Goal: Information Seeking & Learning: Learn about a topic

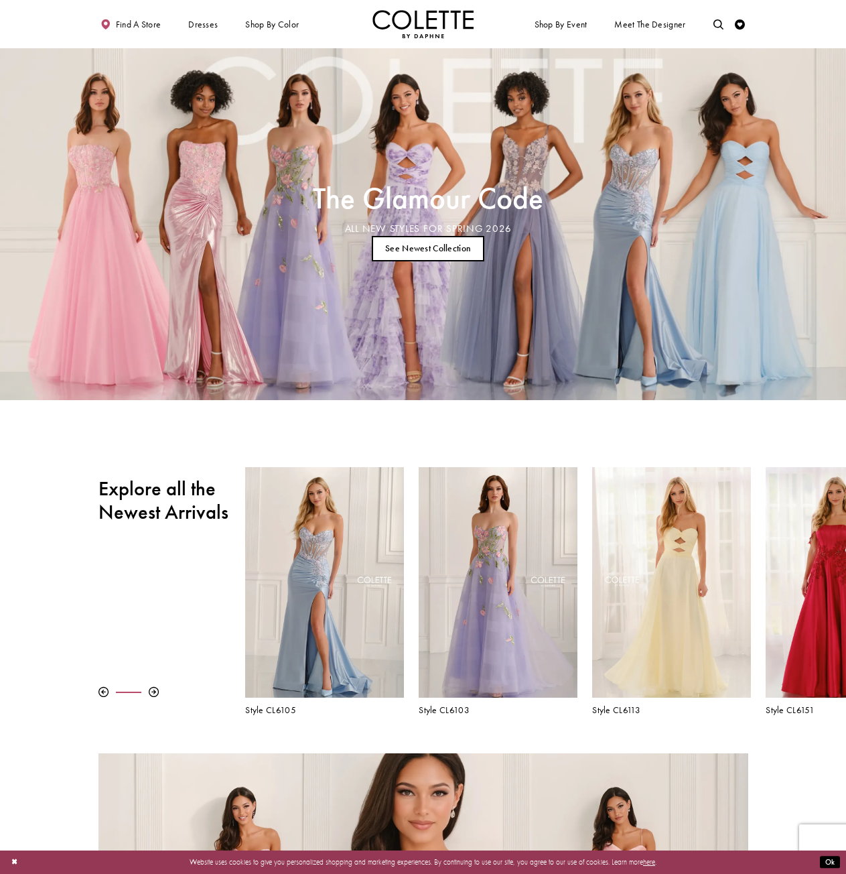
click at [409, 258] on link "See Newest Collection" at bounding box center [428, 249] width 113 height 26
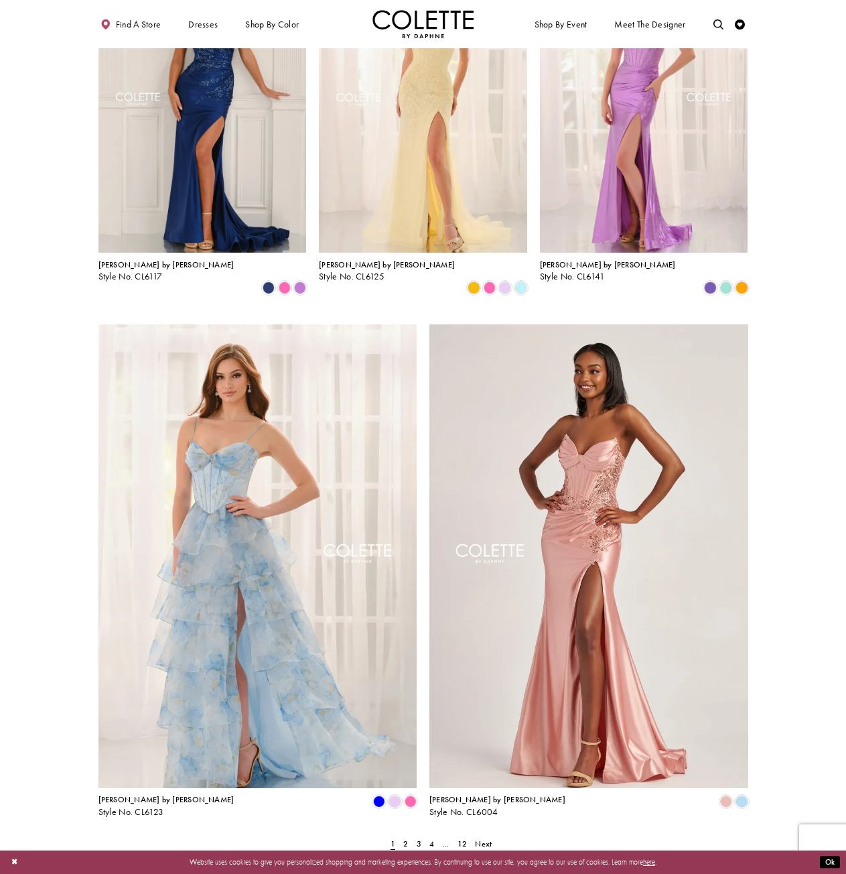
scroll to position [1608, 0]
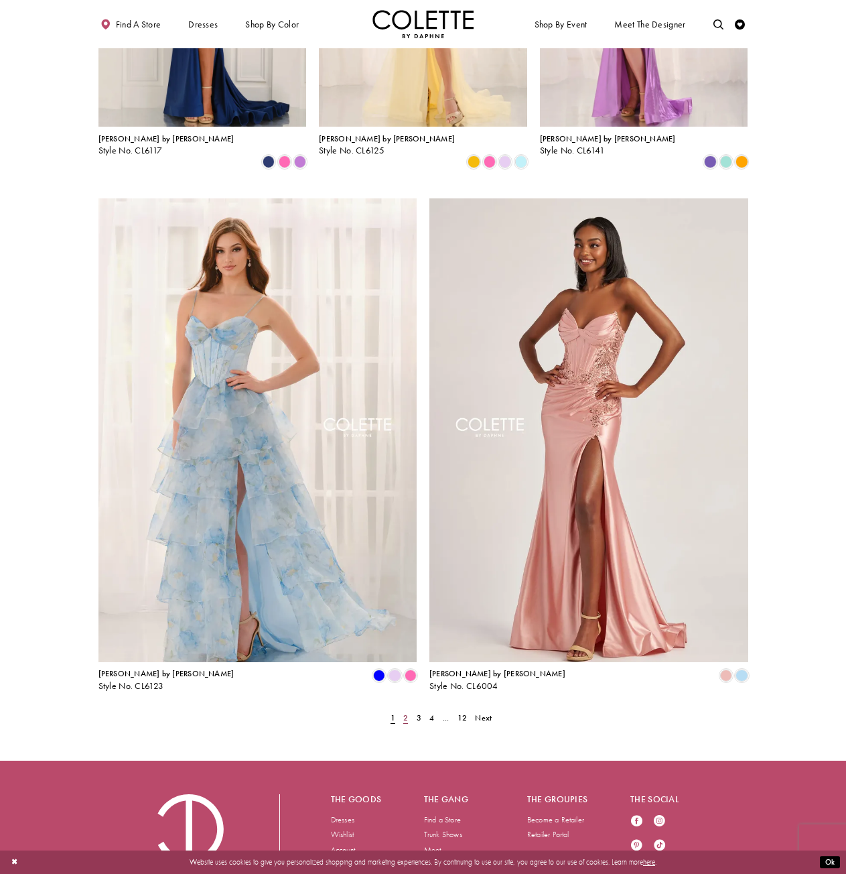
click at [407, 712] on span "2" at bounding box center [405, 717] width 5 height 11
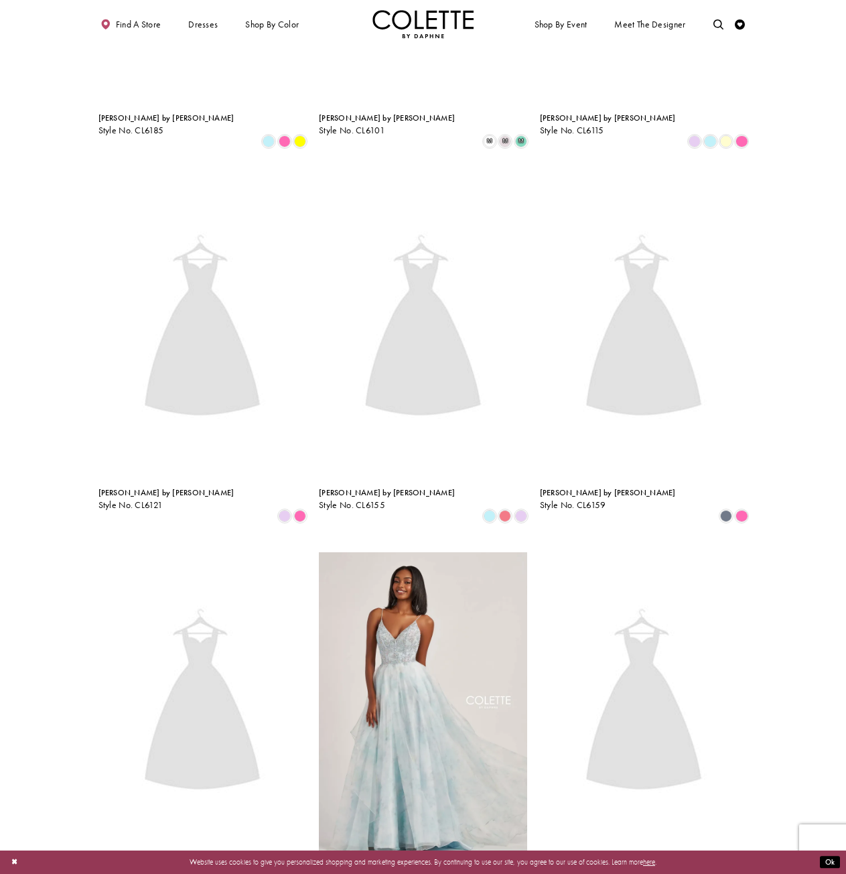
scroll to position [261, 0]
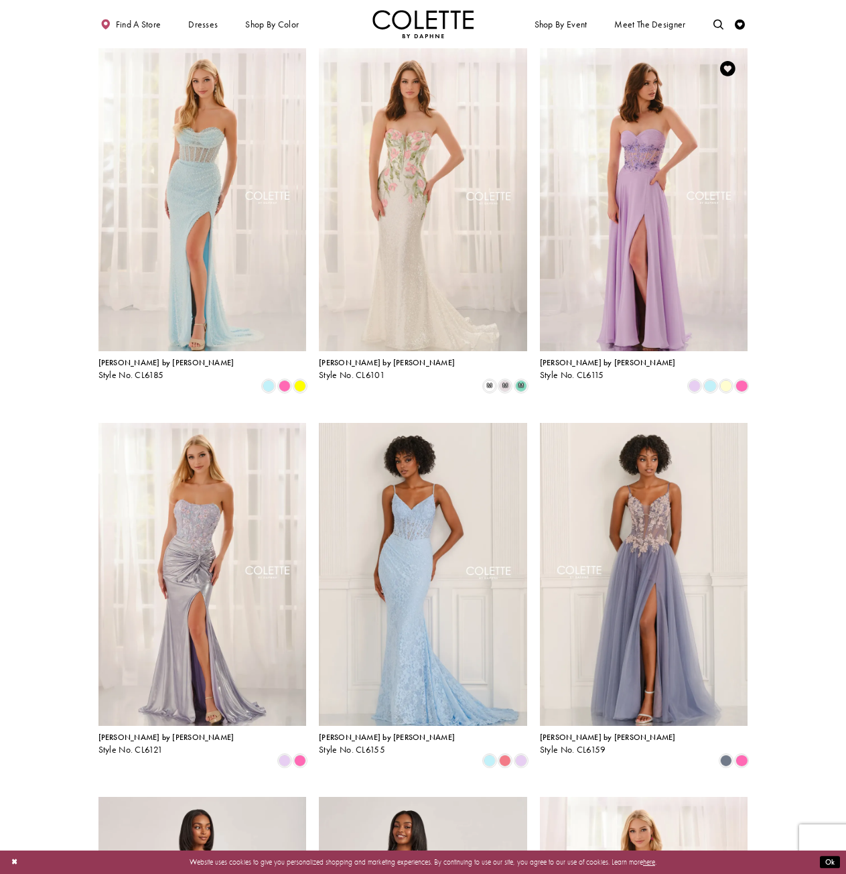
drag, startPoint x: 610, startPoint y: 210, endPoint x: 624, endPoint y: 218, distance: 15.6
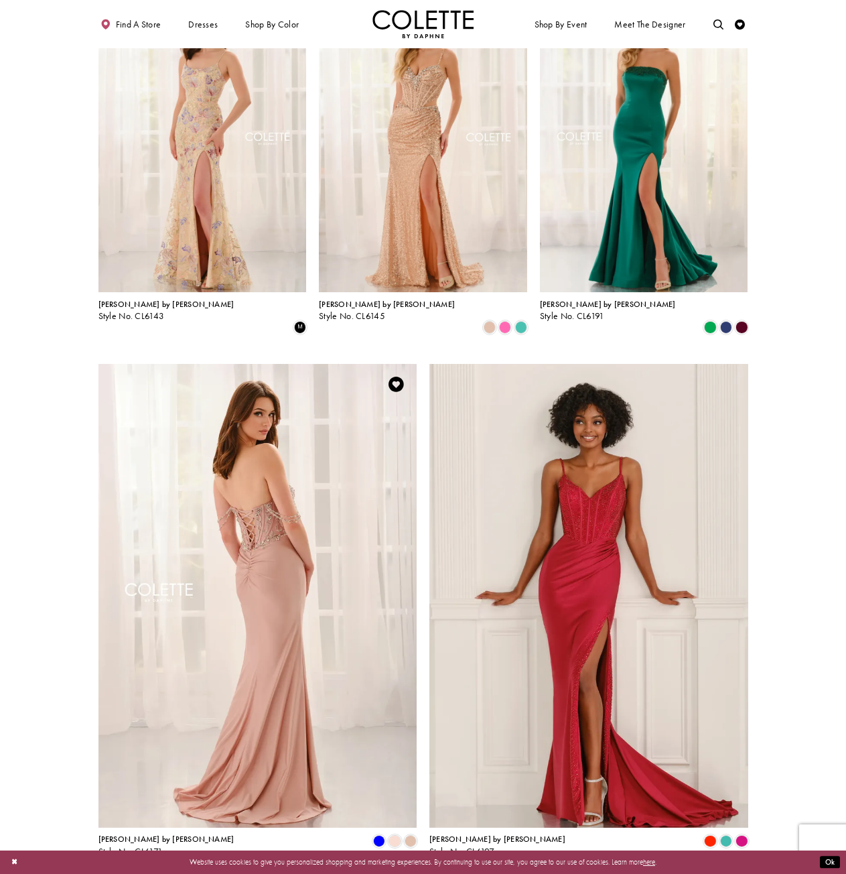
scroll to position [1533, 0]
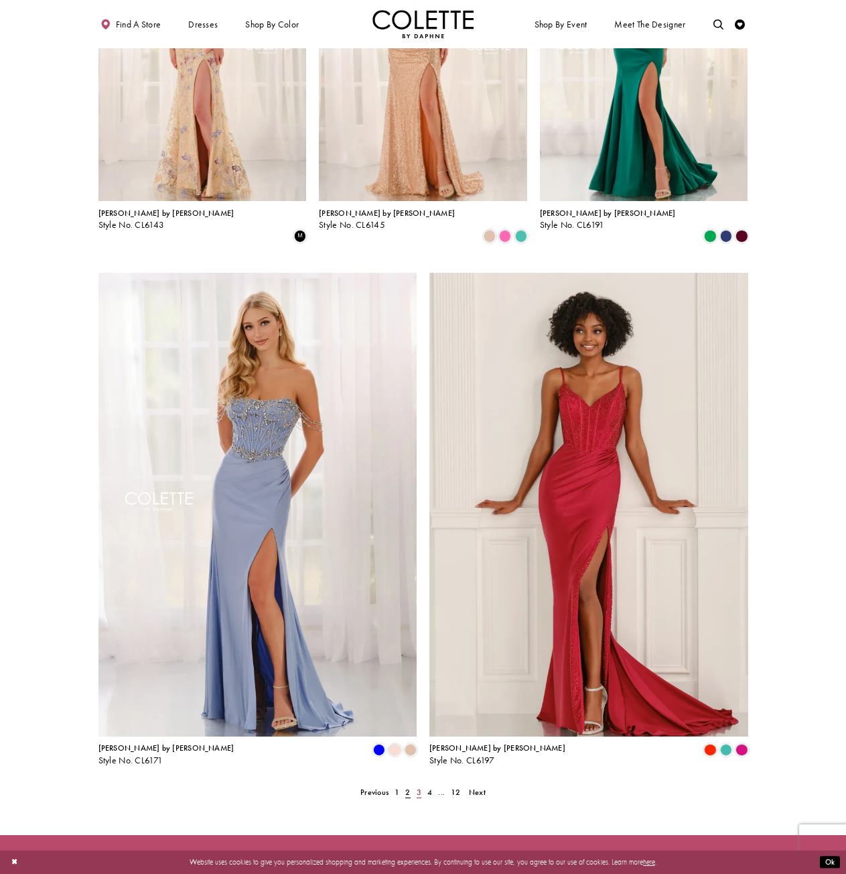
click at [421, 786] on span "3" at bounding box center [419, 791] width 5 height 11
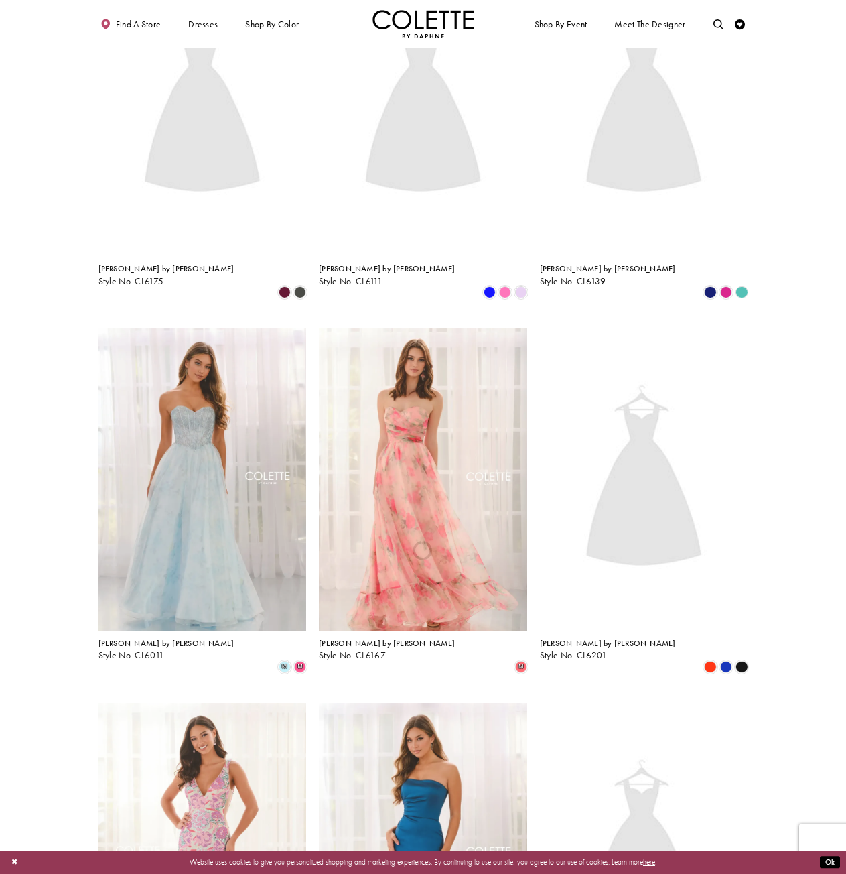
scroll to position [261, 0]
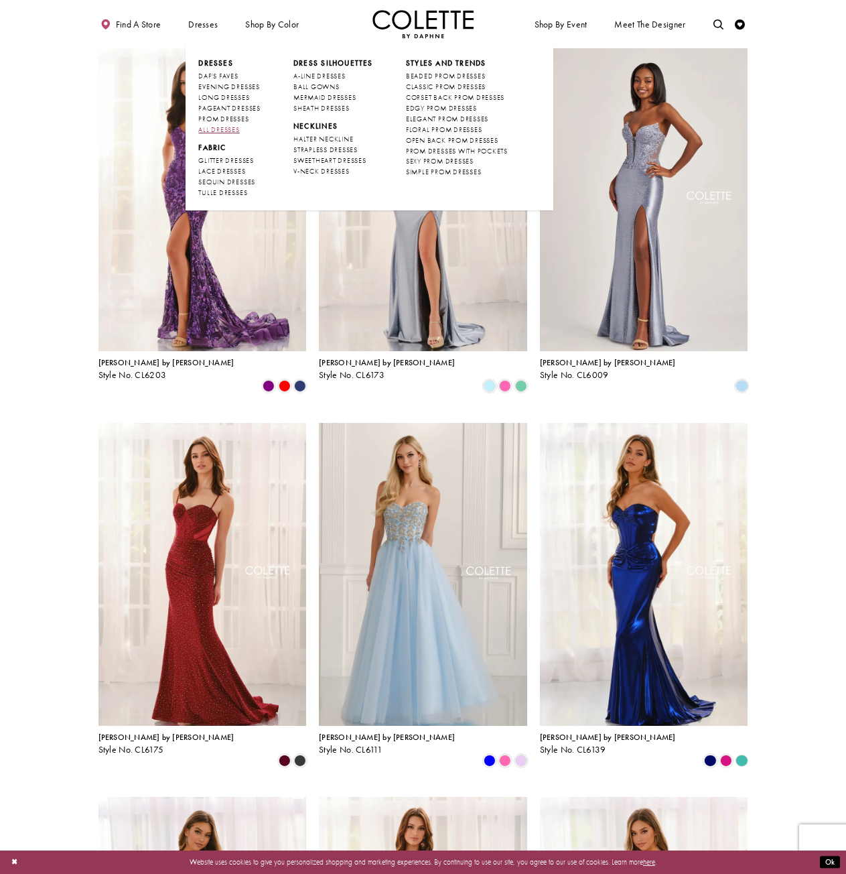
click at [238, 129] on span "ALL DRESSES" at bounding box center [218, 129] width 41 height 9
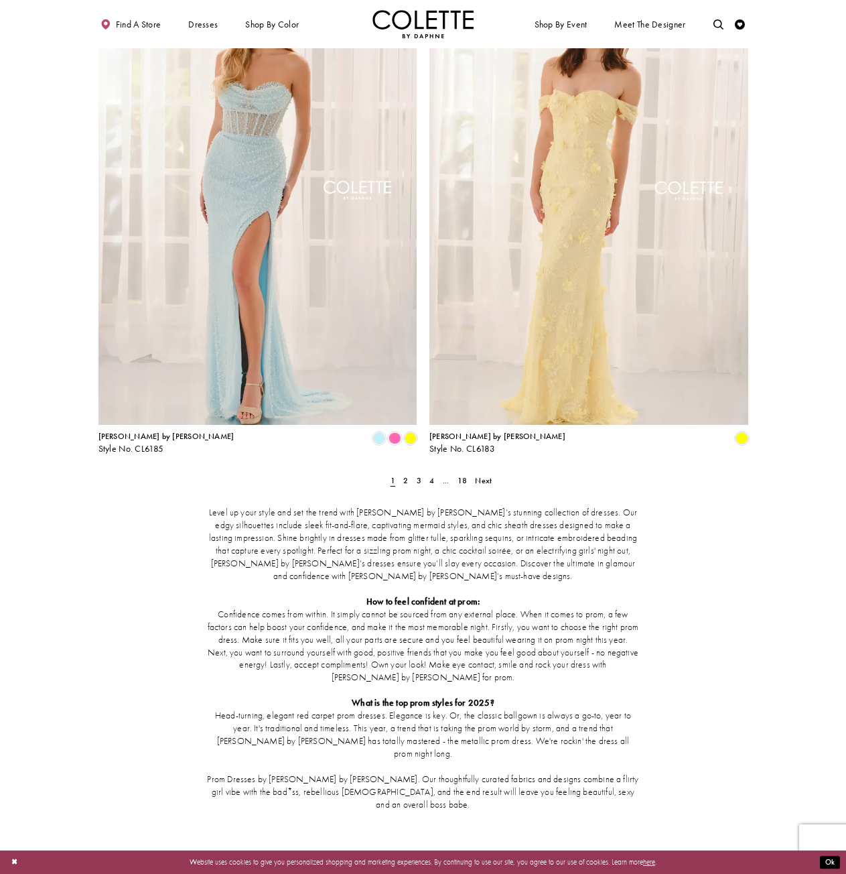
scroll to position [1772, 0]
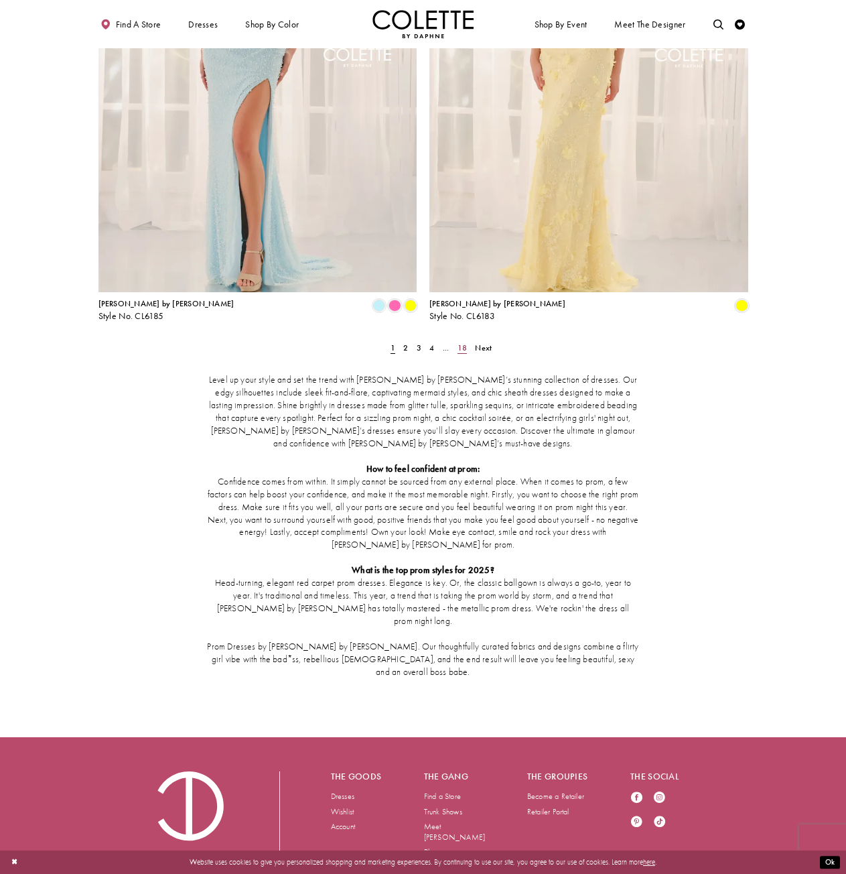
click at [464, 342] on span "18" at bounding box center [462, 347] width 9 height 11
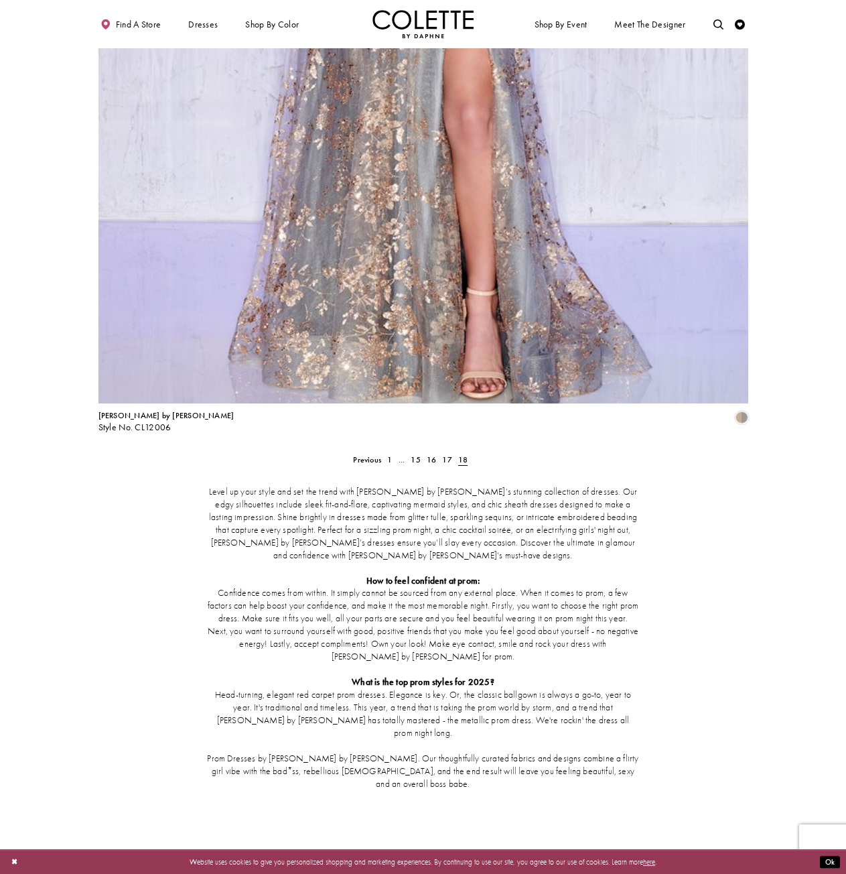
scroll to position [1529, 0]
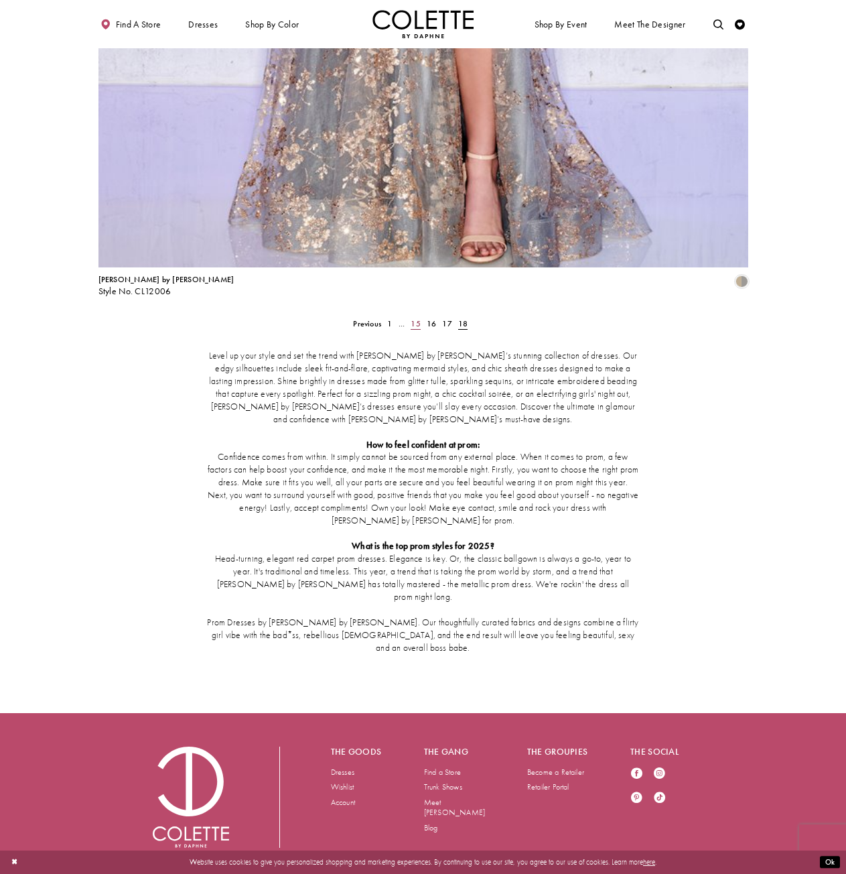
click at [412, 318] on span "15" at bounding box center [415, 323] width 9 height 11
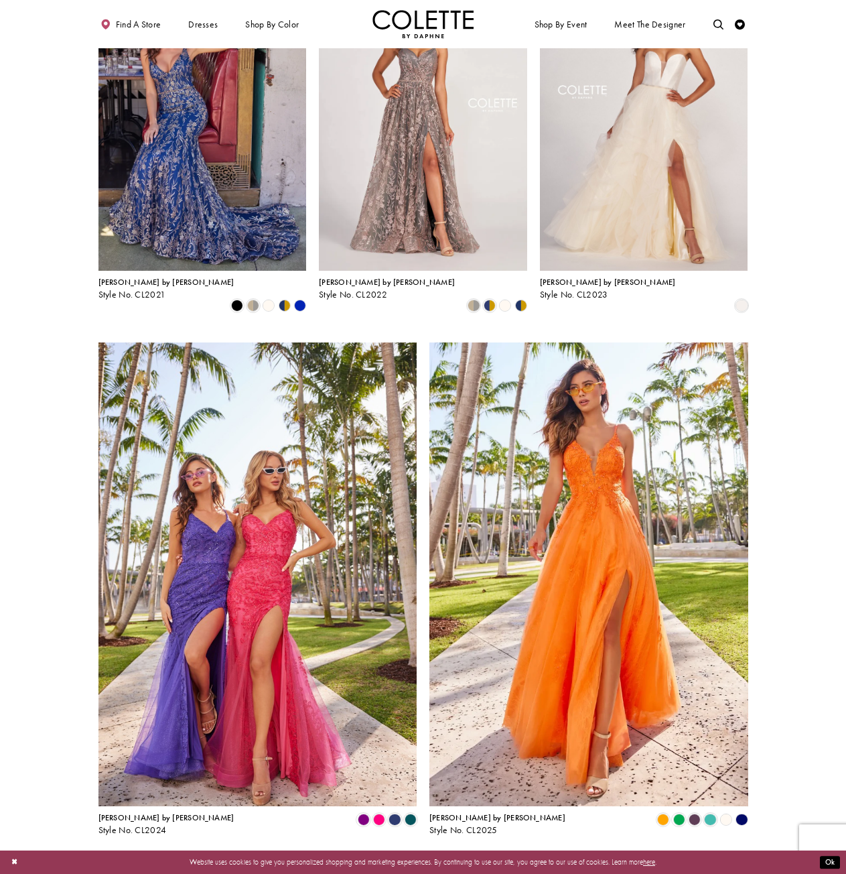
scroll to position [1462, 0]
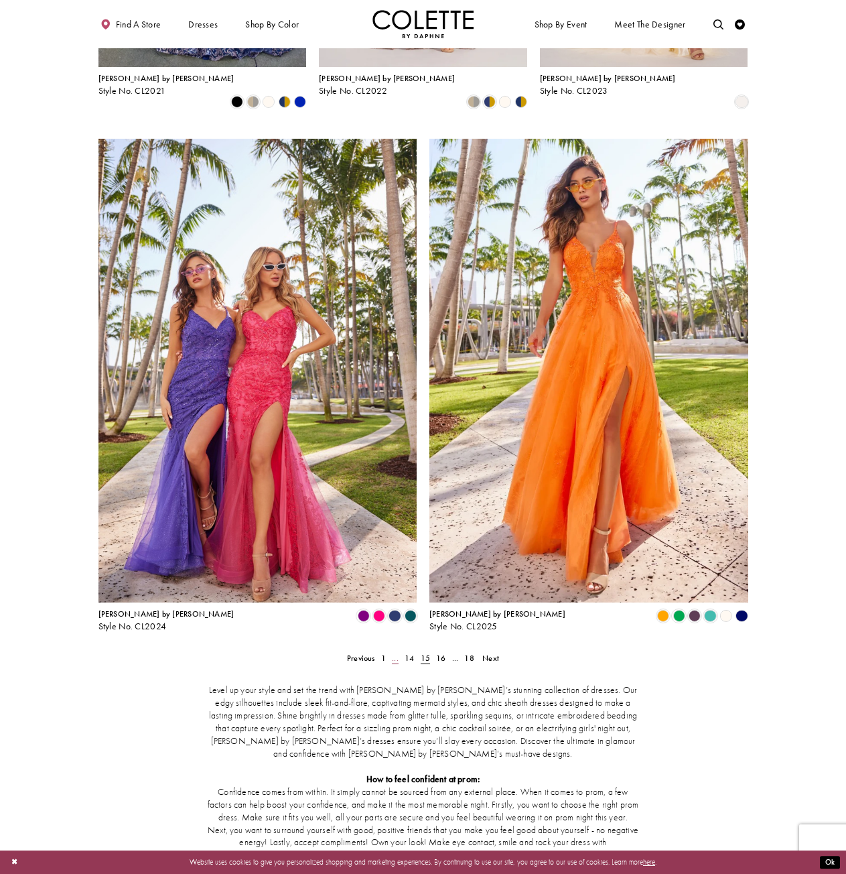
click at [401, 650] on link "..." at bounding box center [395, 657] width 13 height 15
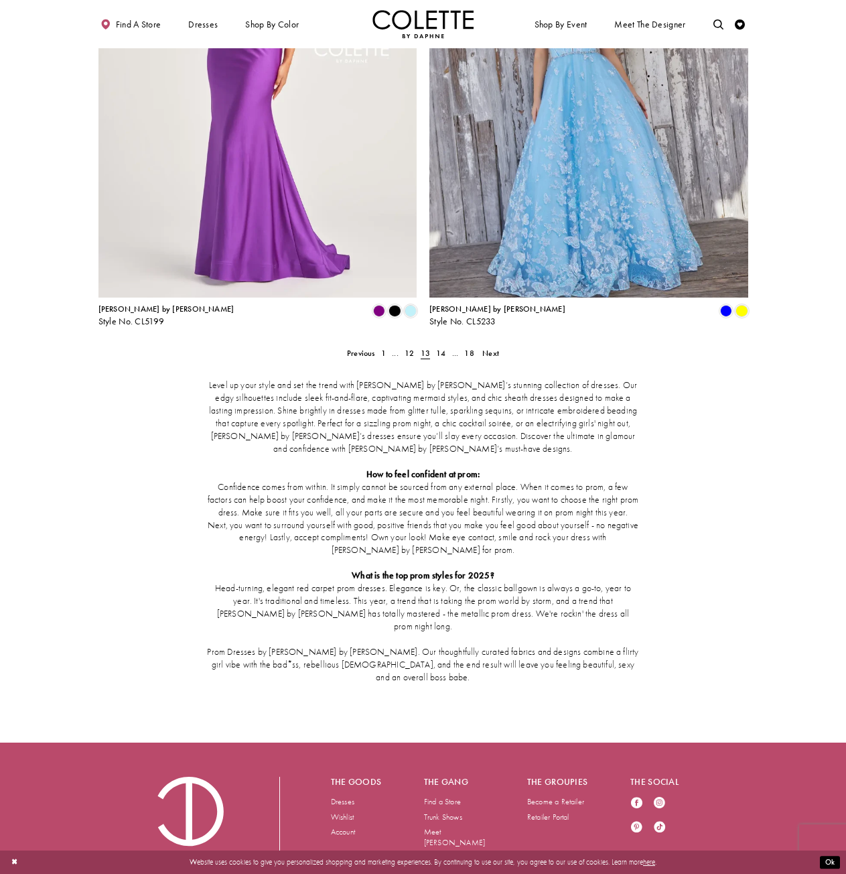
scroll to position [1772, 0]
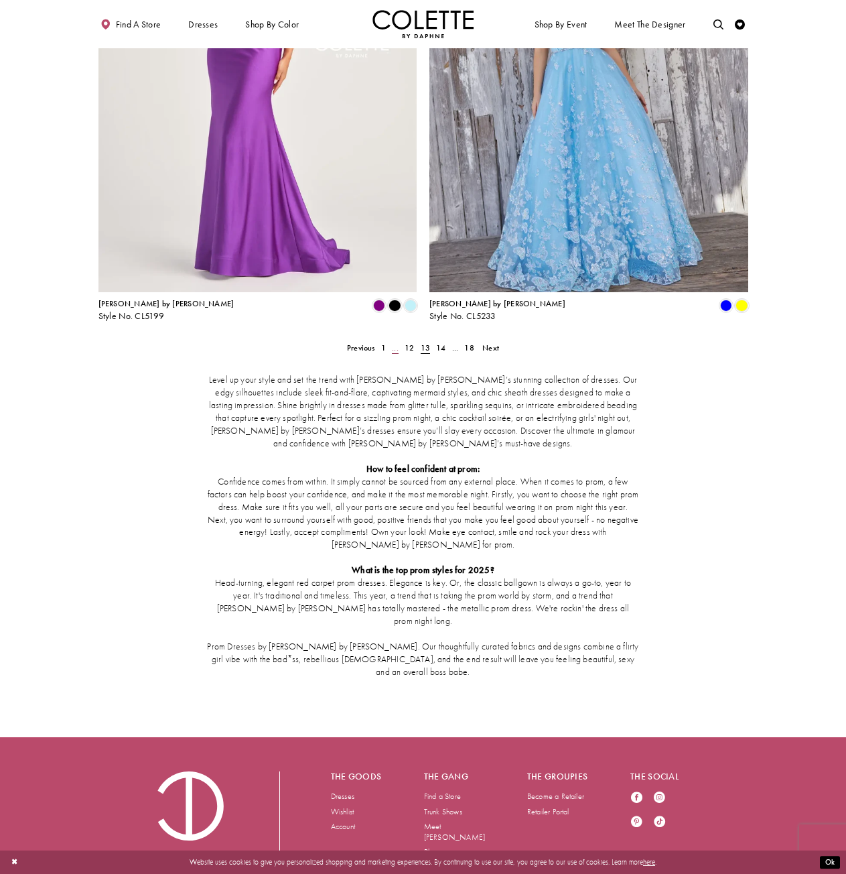
click at [393, 342] on span "..." at bounding box center [395, 347] width 7 height 11
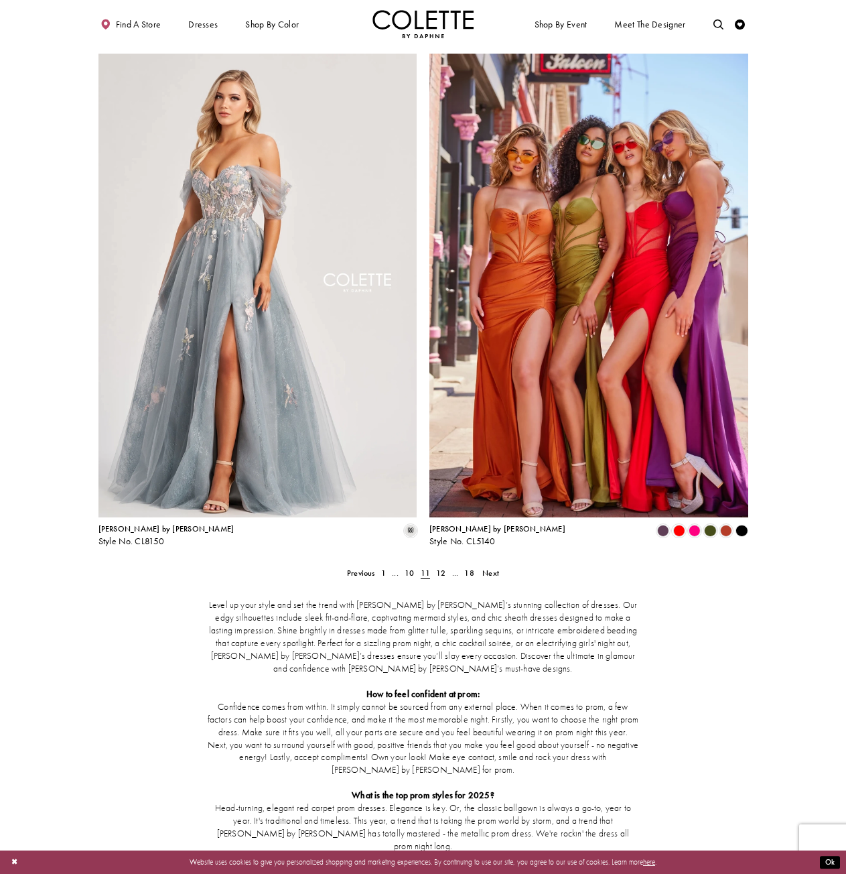
scroll to position [1772, 0]
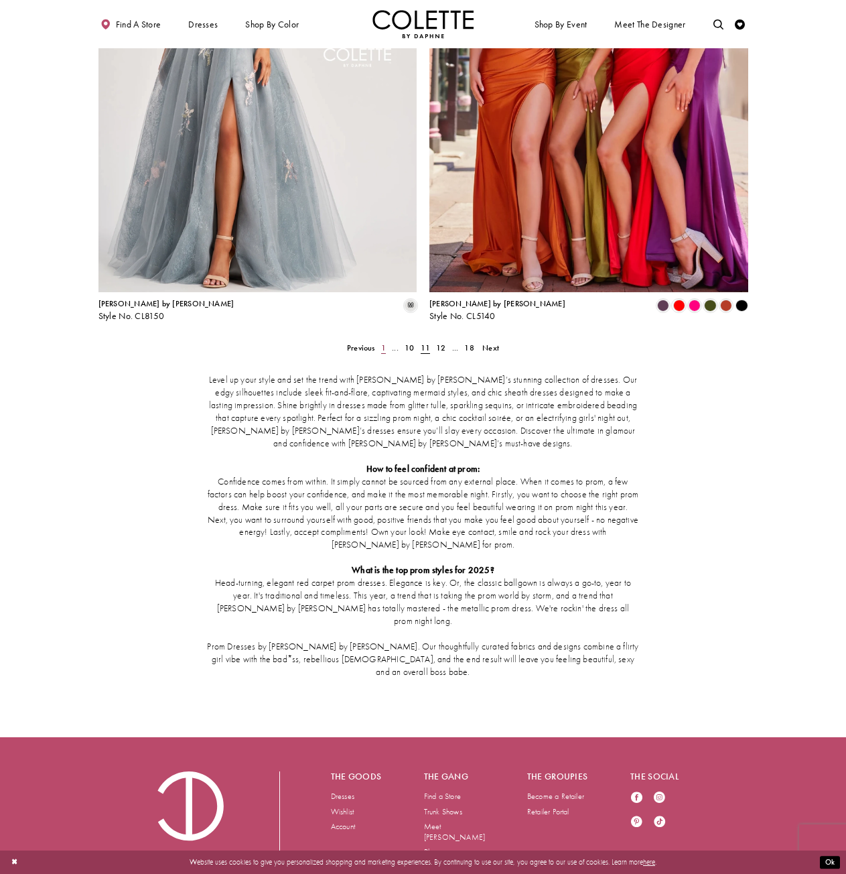
click at [385, 342] on span "1" at bounding box center [383, 347] width 5 height 11
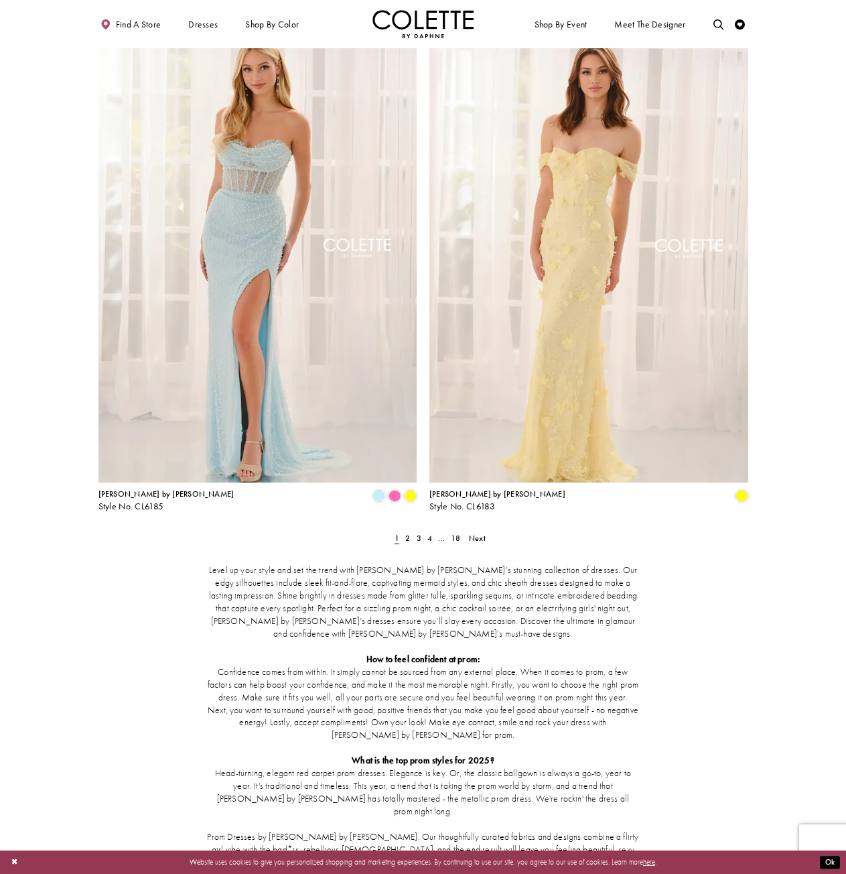
scroll to position [1596, 0]
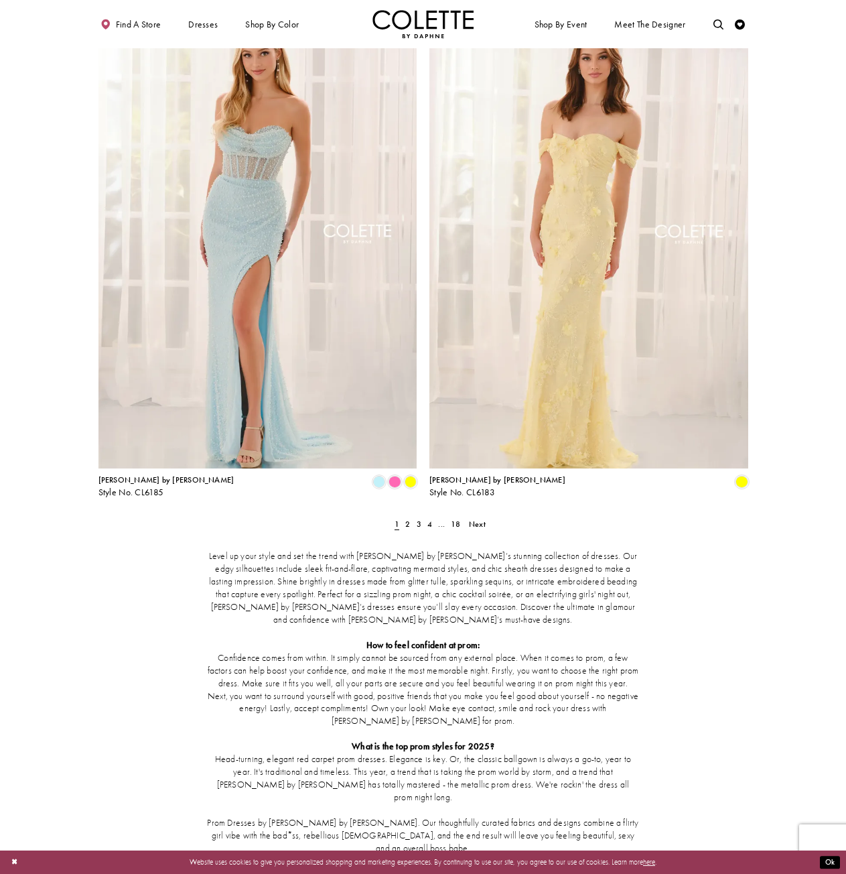
click at [418, 529] on div "Level up your style and set the trend with Colette by Daphne’s stunning collect…" at bounding box center [423, 702] width 650 height 346
click at [417, 518] on span "3" at bounding box center [419, 523] width 5 height 11
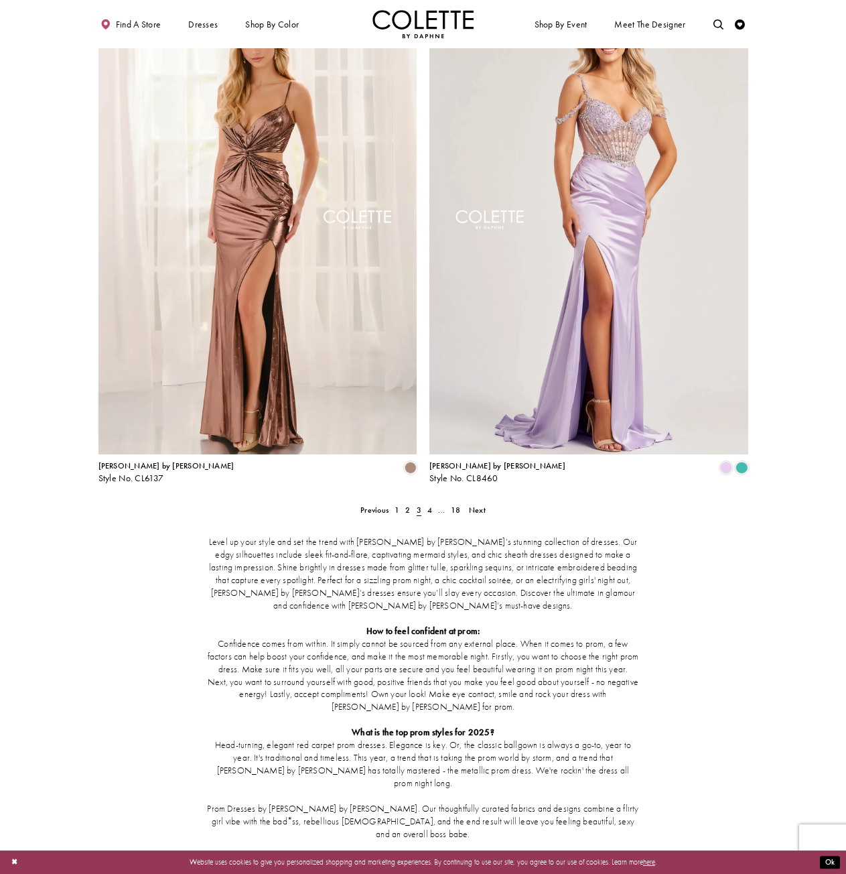
scroll to position [1772, 0]
